Goal: Information Seeking & Learning: Check status

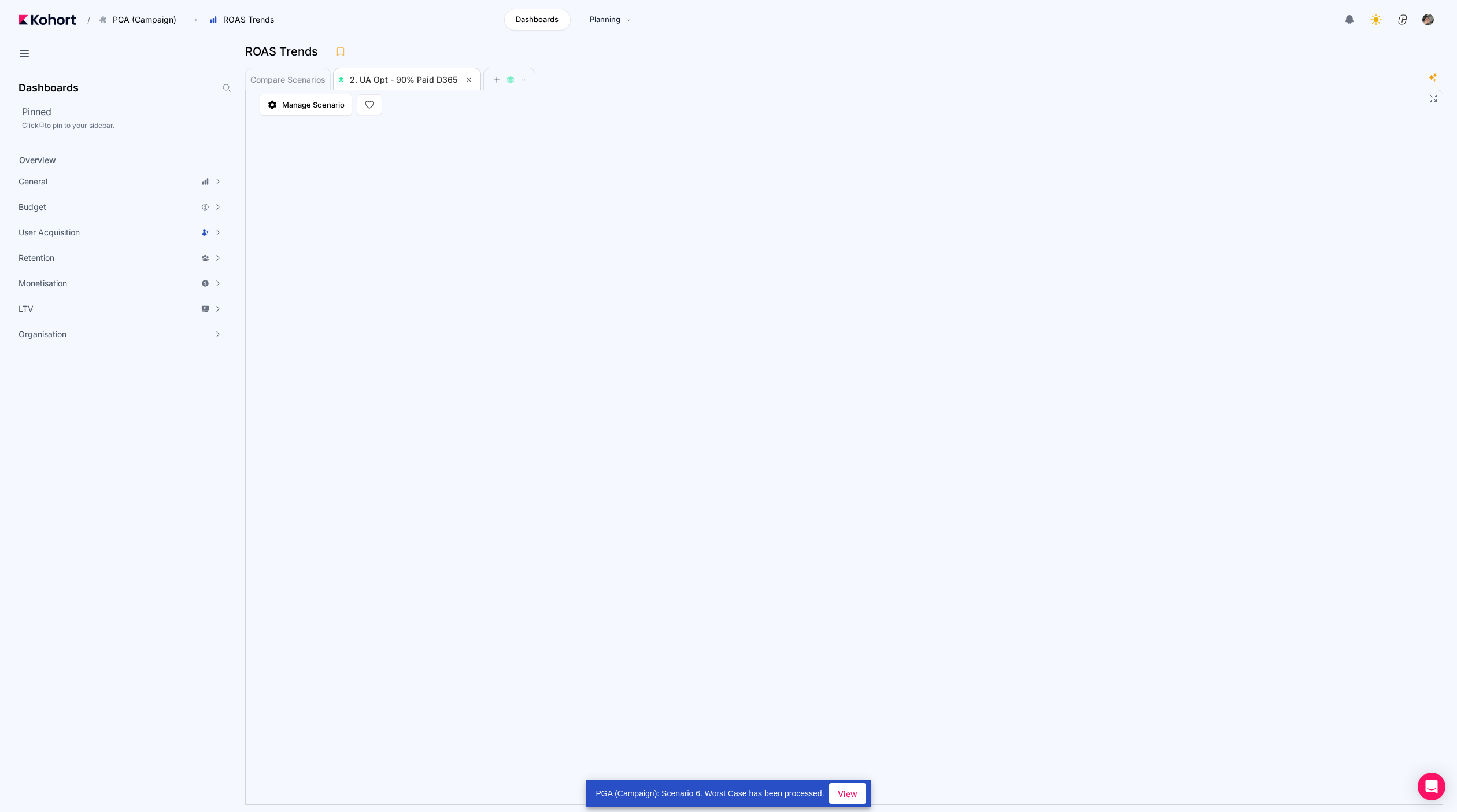
click at [1039, 82] on div "Compare Scenarios 2. UA Opt - 90% Paid D365" at bounding box center [832, 78] width 1174 height 23
